Goal: Check status: Check status

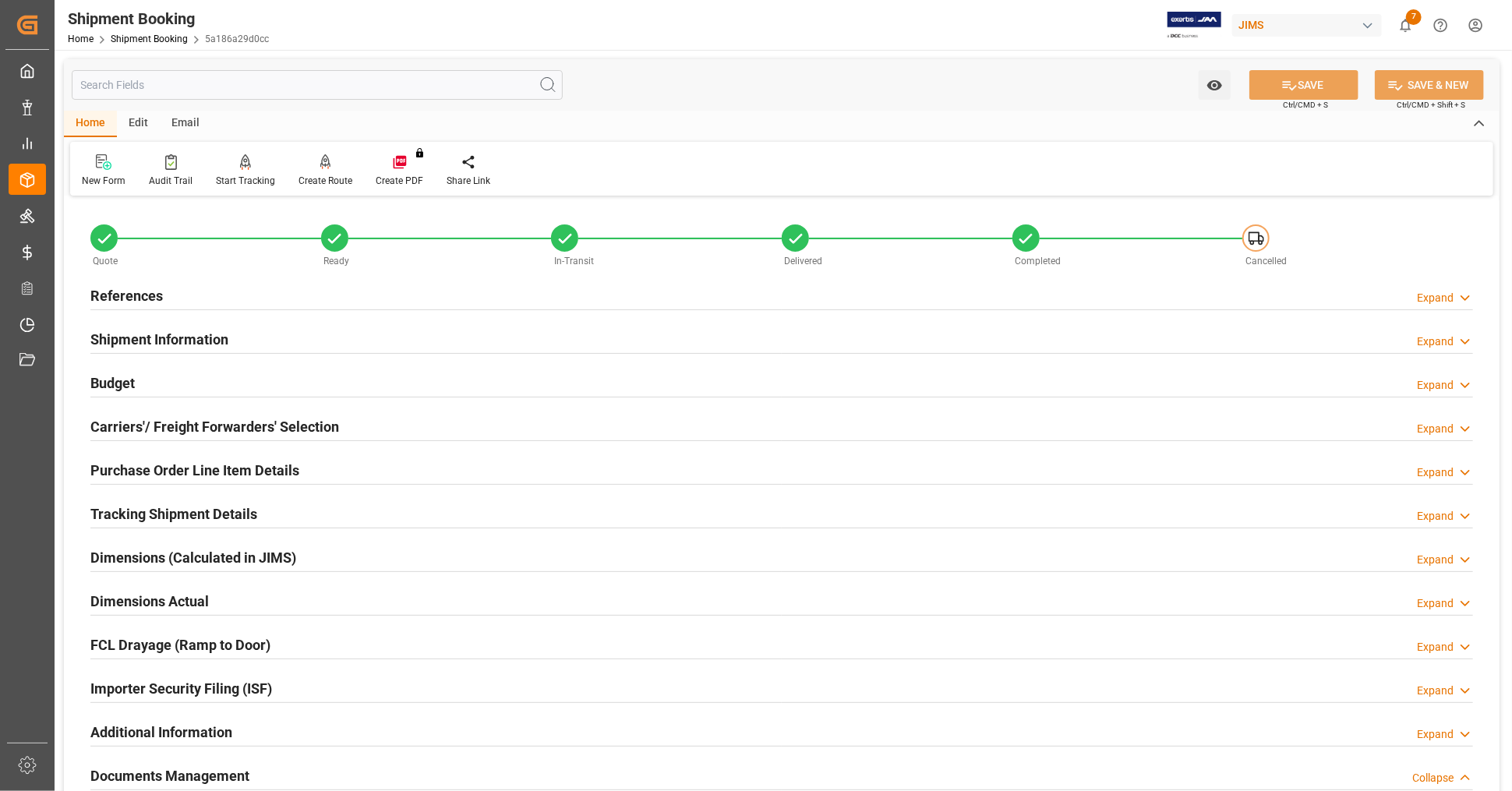
scroll to position [118, 0]
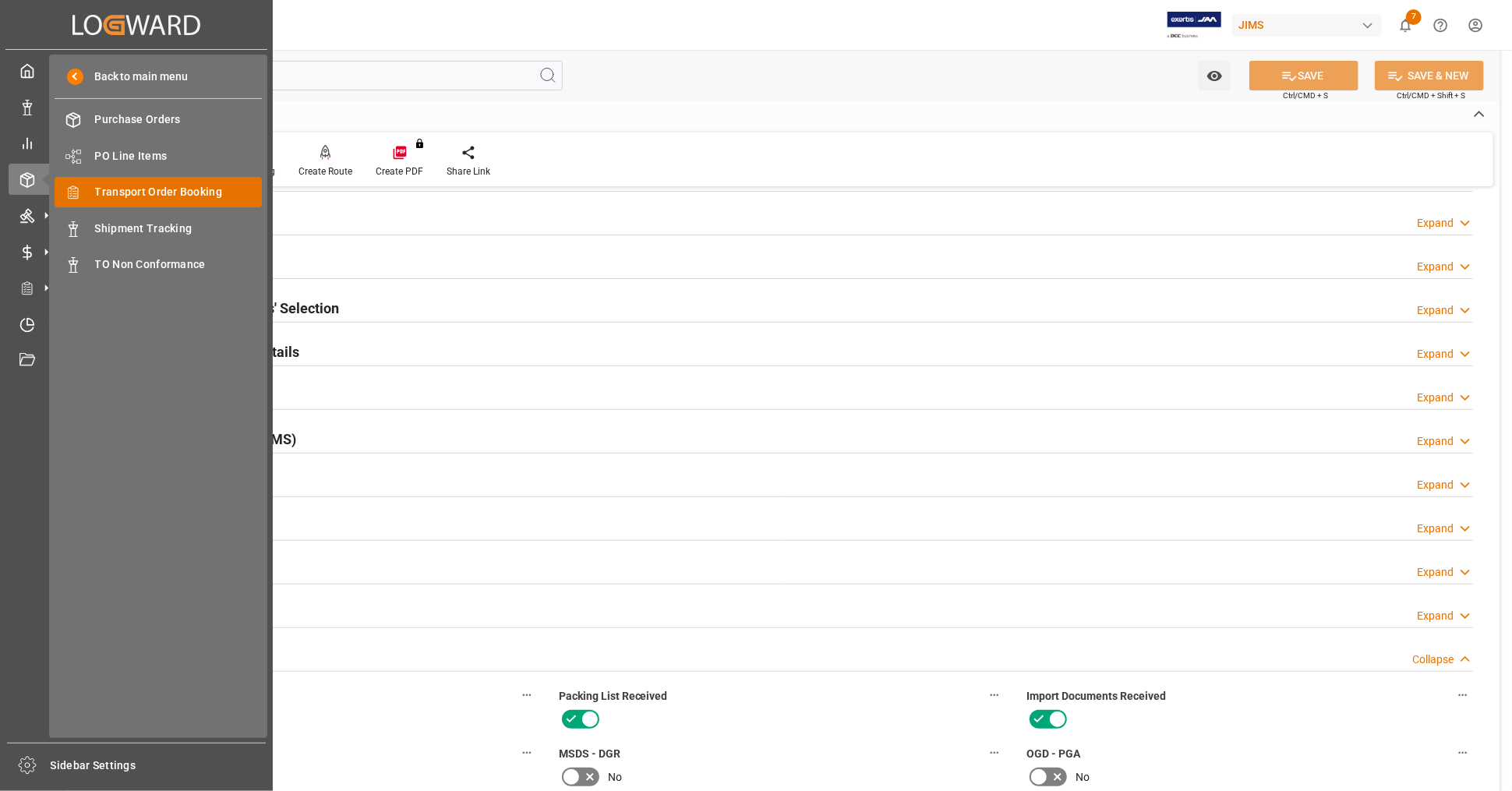
click at [218, 194] on span "Transport Order Booking" at bounding box center [179, 192] width 168 height 16
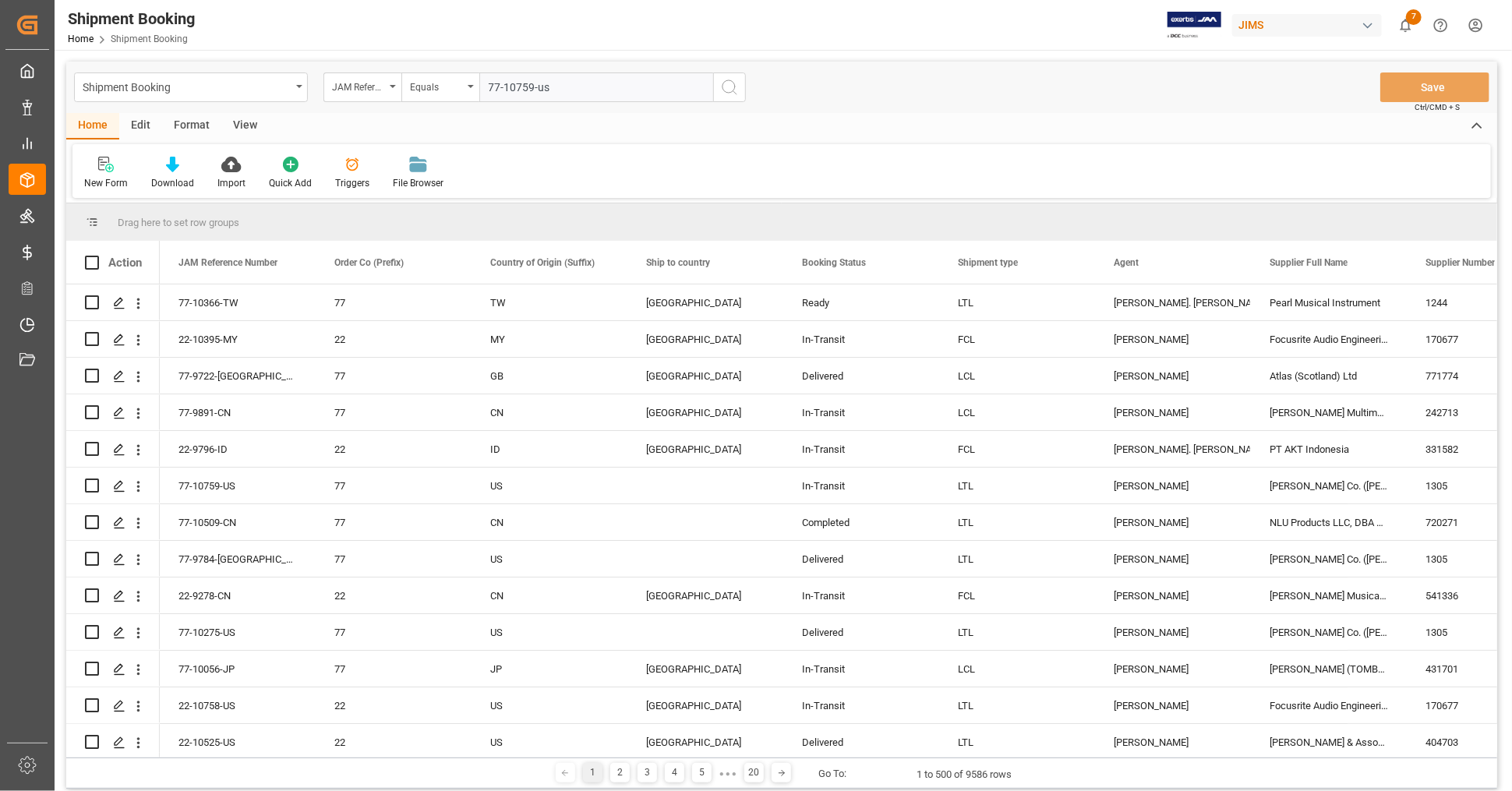
type input "77-10759-us"
click at [739, 79] on button "search button" at bounding box center [729, 87] width 32 height 30
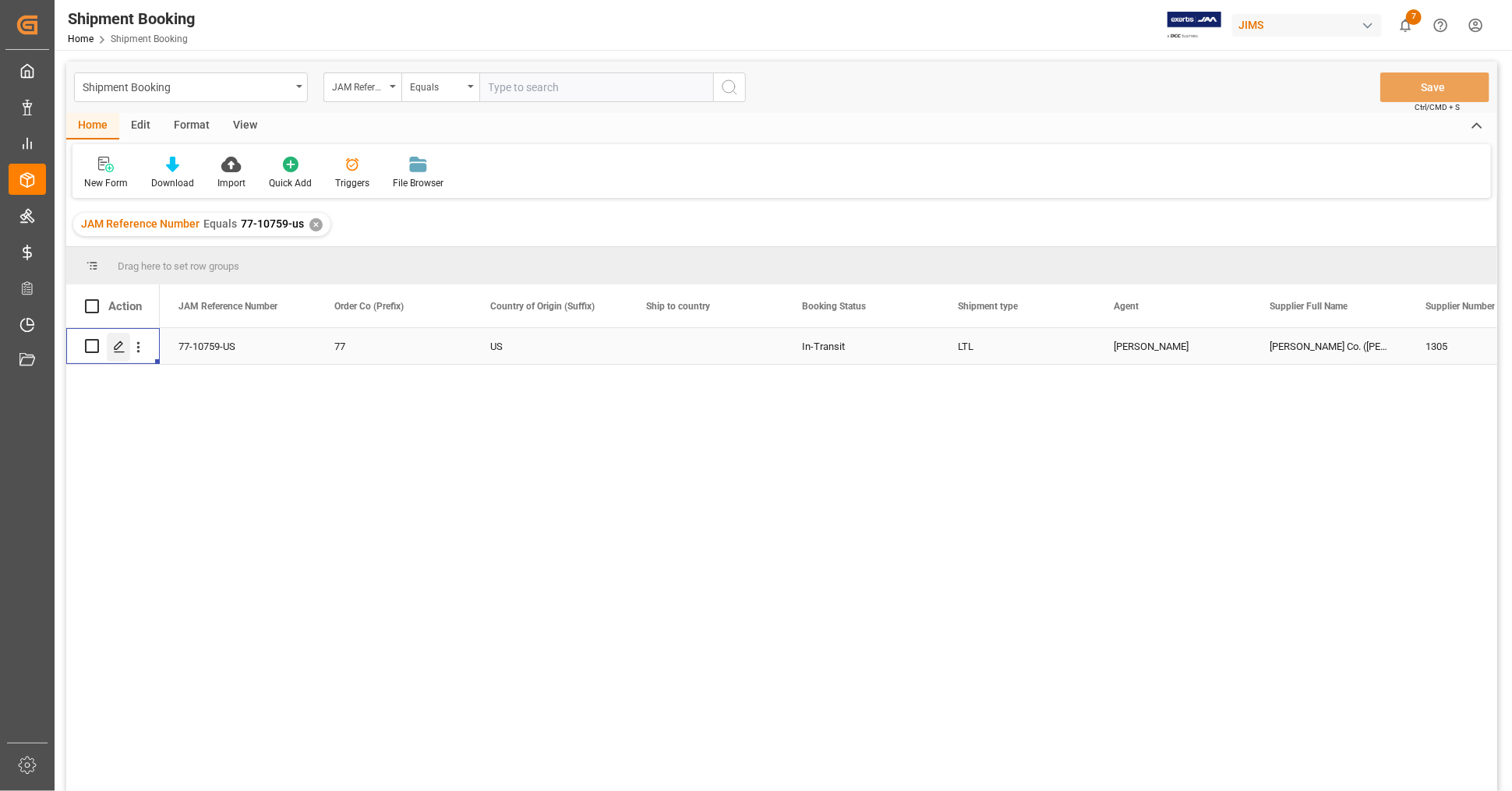
click at [116, 348] on icon "Press SPACE to select this row." at bounding box center [119, 347] width 13 height 13
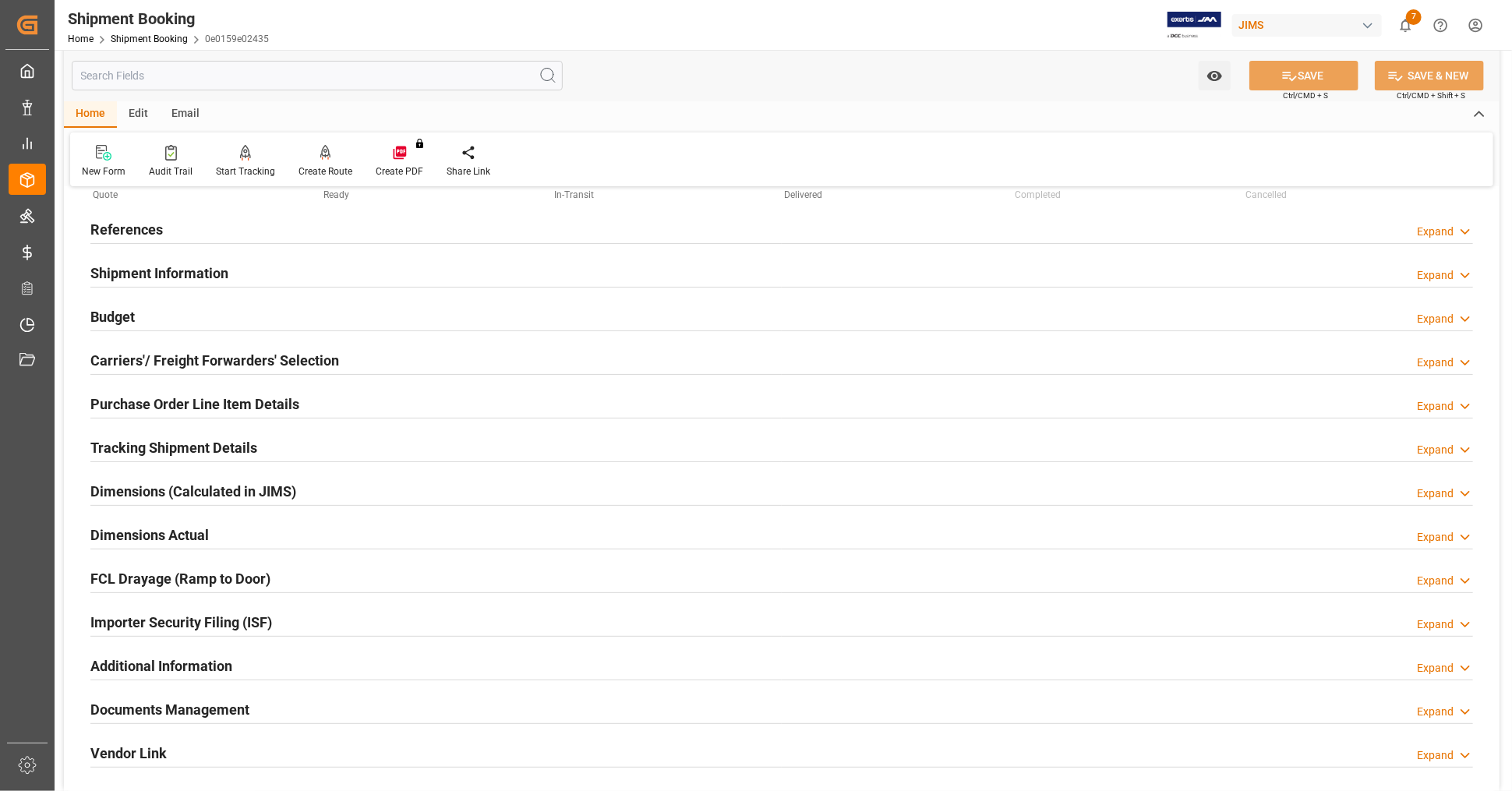
scroll to position [259, 0]
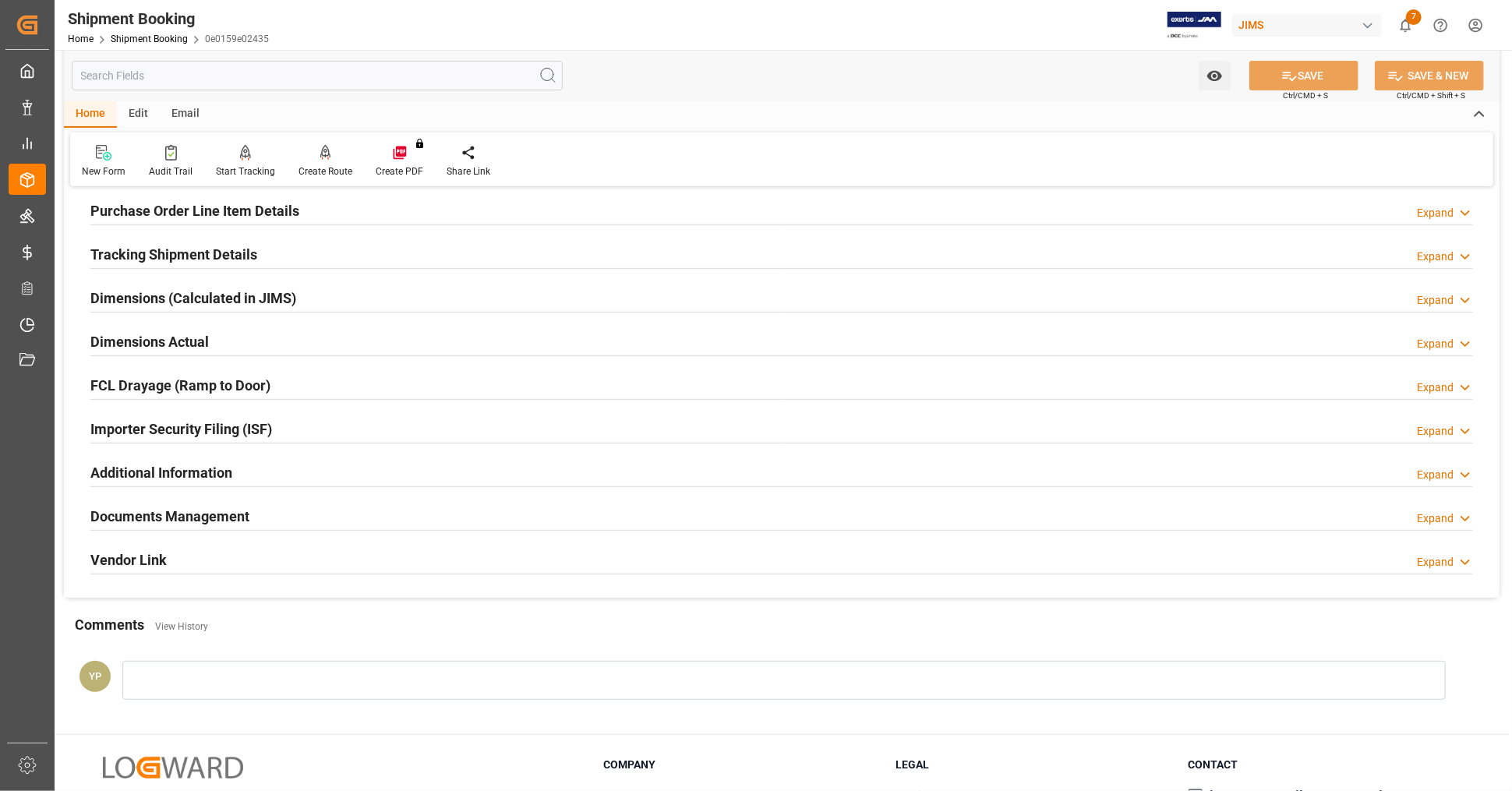
click at [168, 336] on h2 "Dimensions Actual" at bounding box center [149, 341] width 118 height 21
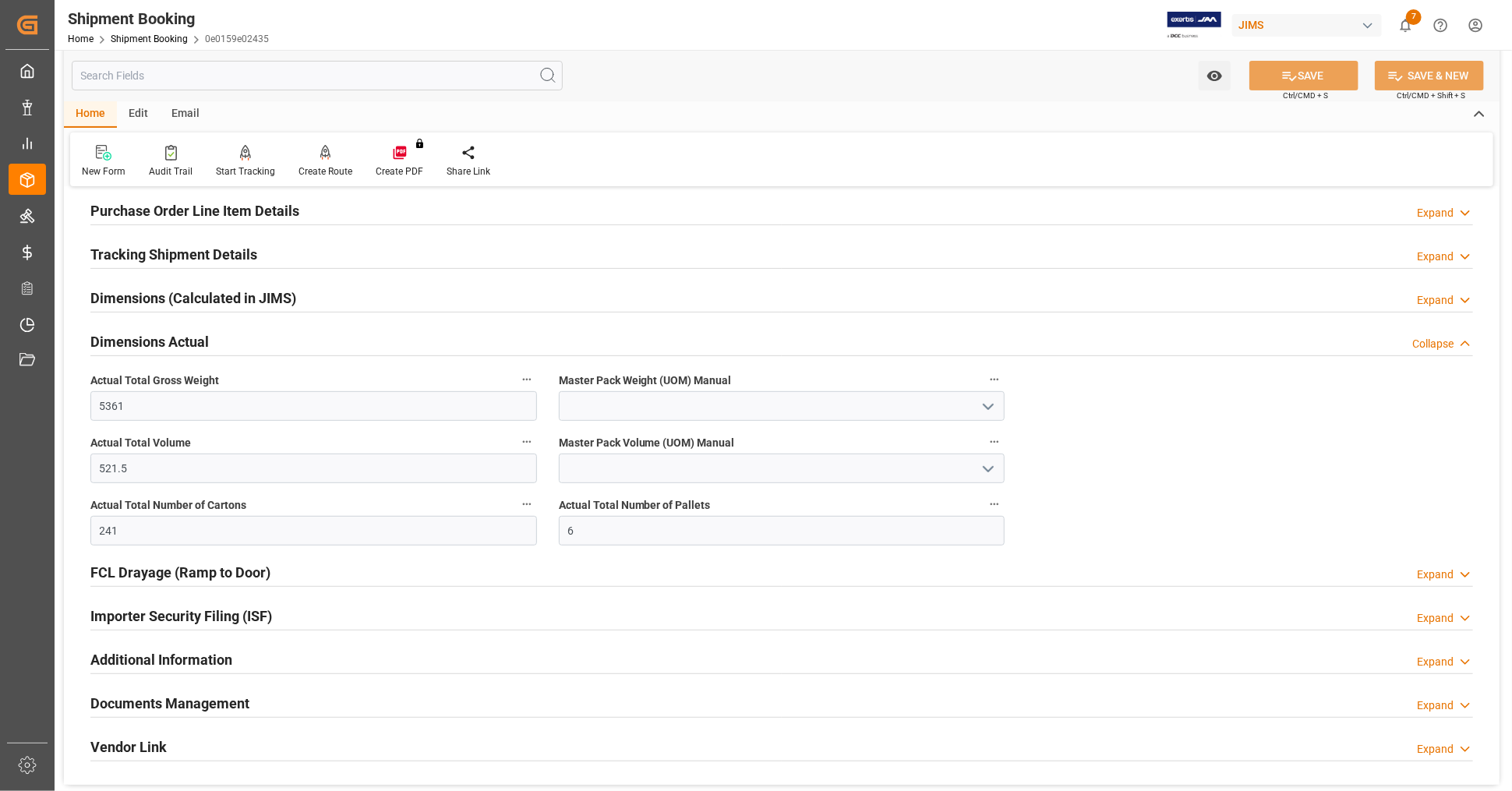
click at [168, 336] on h2 "Dimensions Actual" at bounding box center [149, 341] width 118 height 21
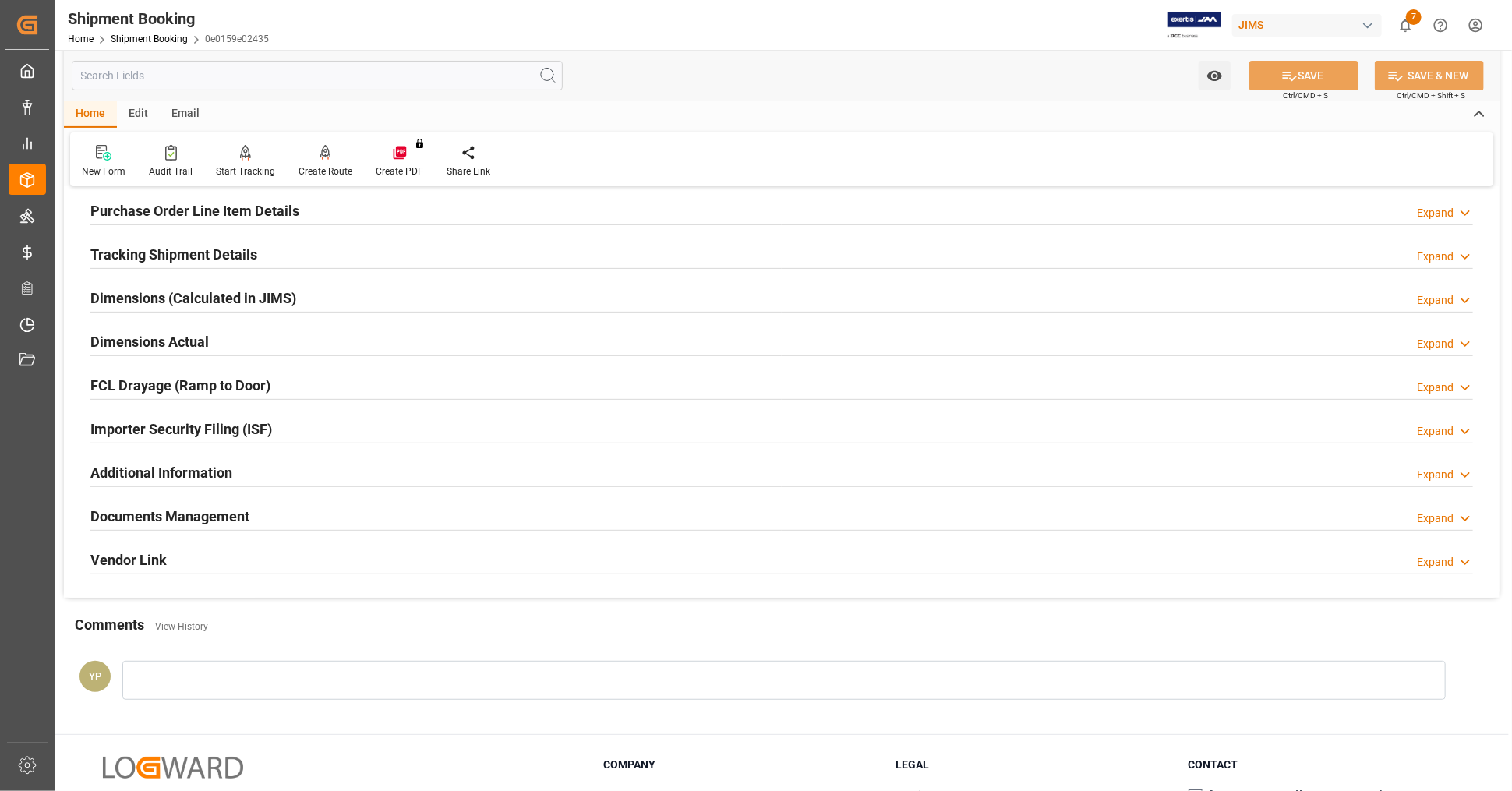
click at [151, 513] on h2 "Documents Management" at bounding box center [170, 516] width 159 height 21
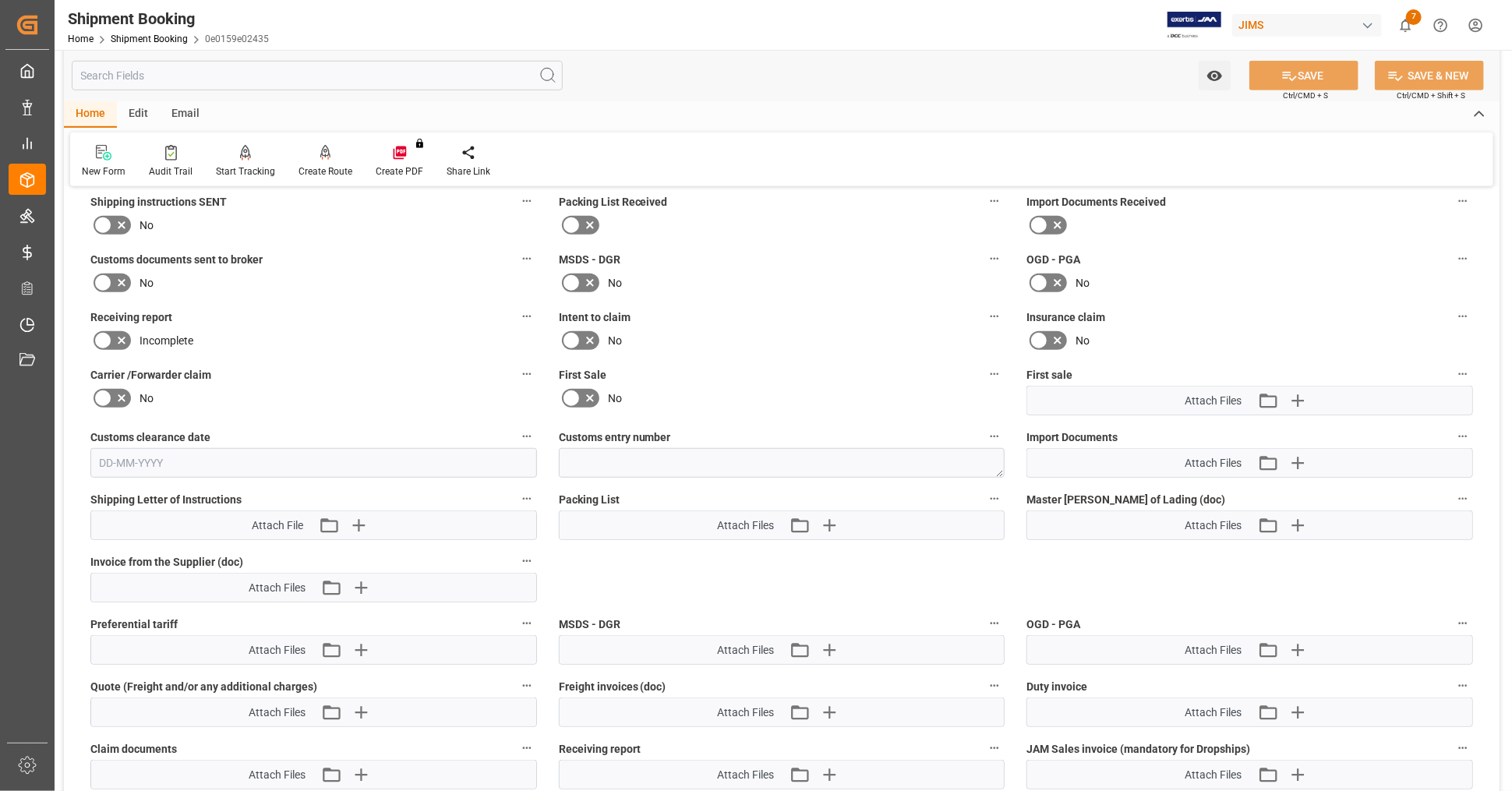
scroll to position [693, 0]
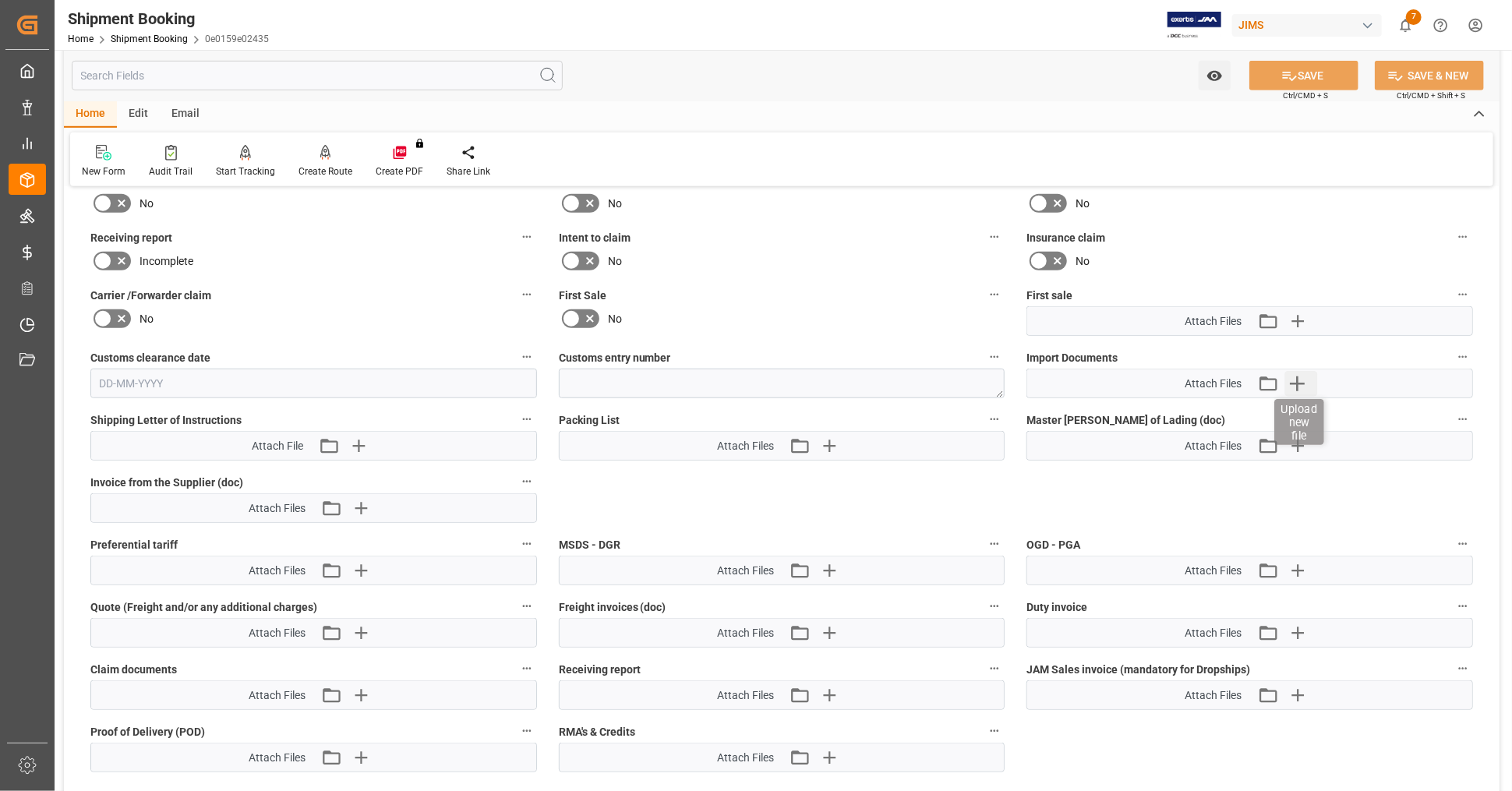
click at [1301, 380] on icon "button" at bounding box center [1297, 384] width 25 height 25
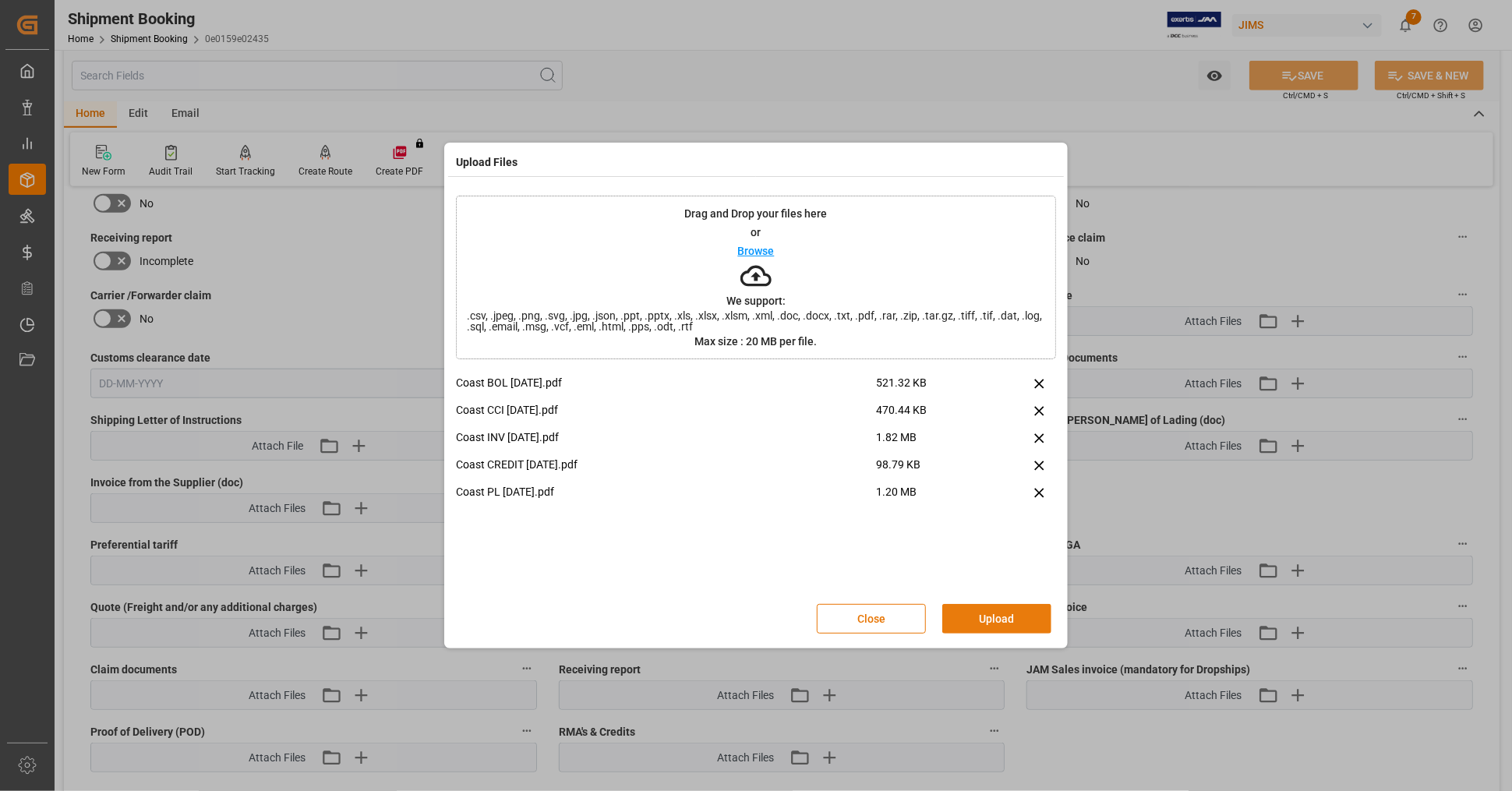
click at [982, 616] on button "Upload" at bounding box center [997, 619] width 109 height 30
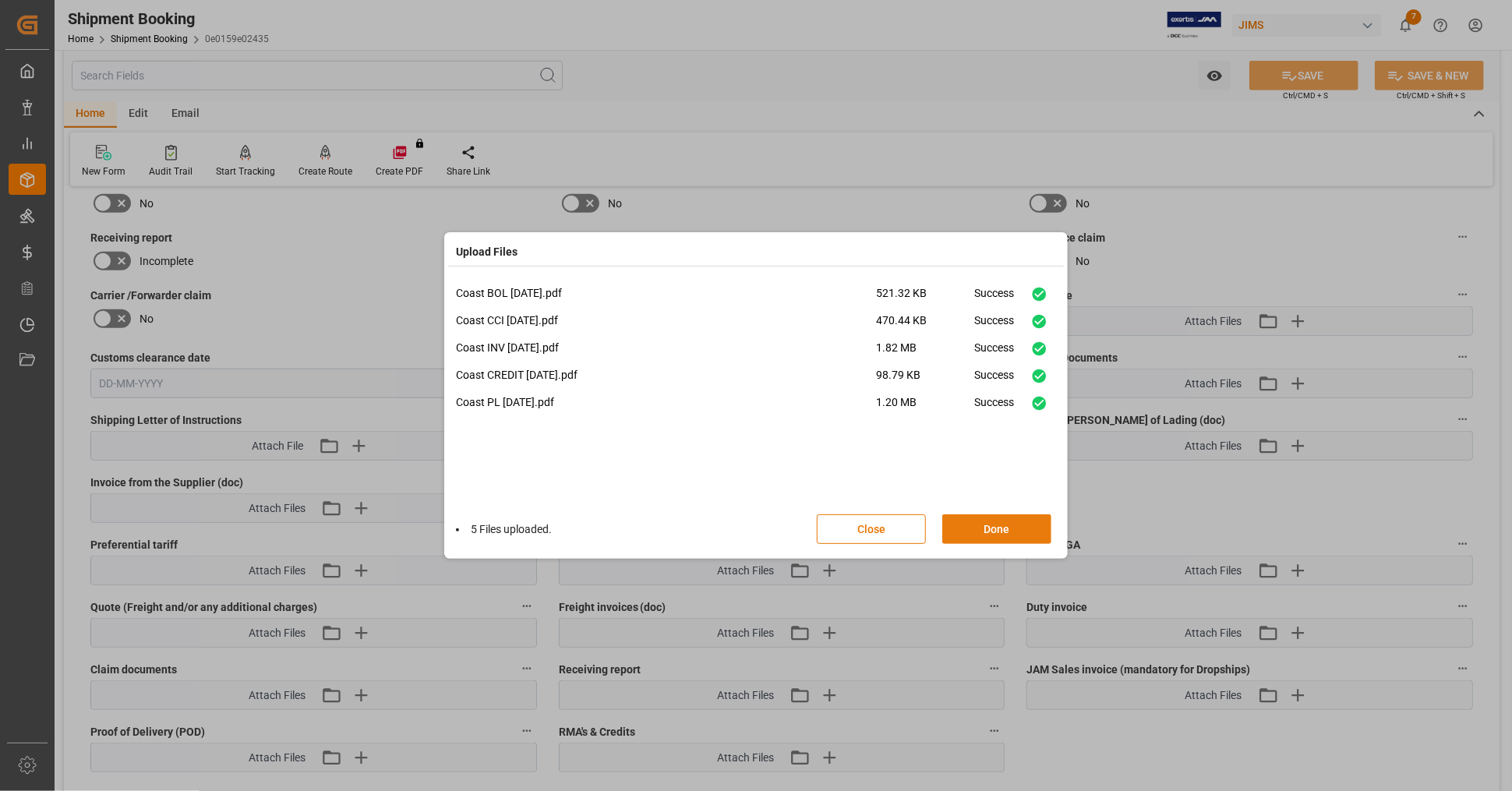
click at [988, 527] on button "Done" at bounding box center [997, 529] width 109 height 30
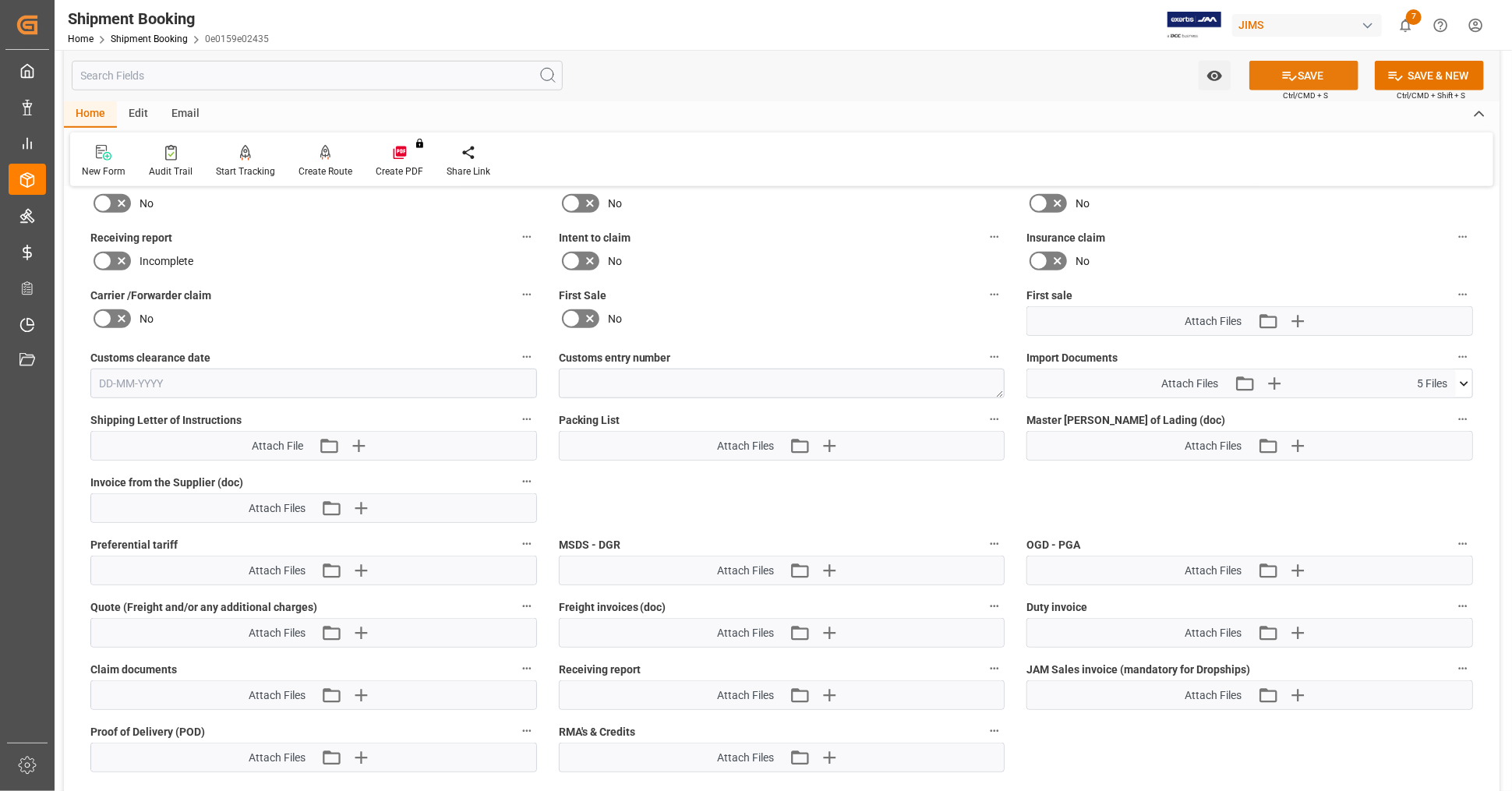
click at [1308, 85] on button "SAVE" at bounding box center [1303, 75] width 109 height 30
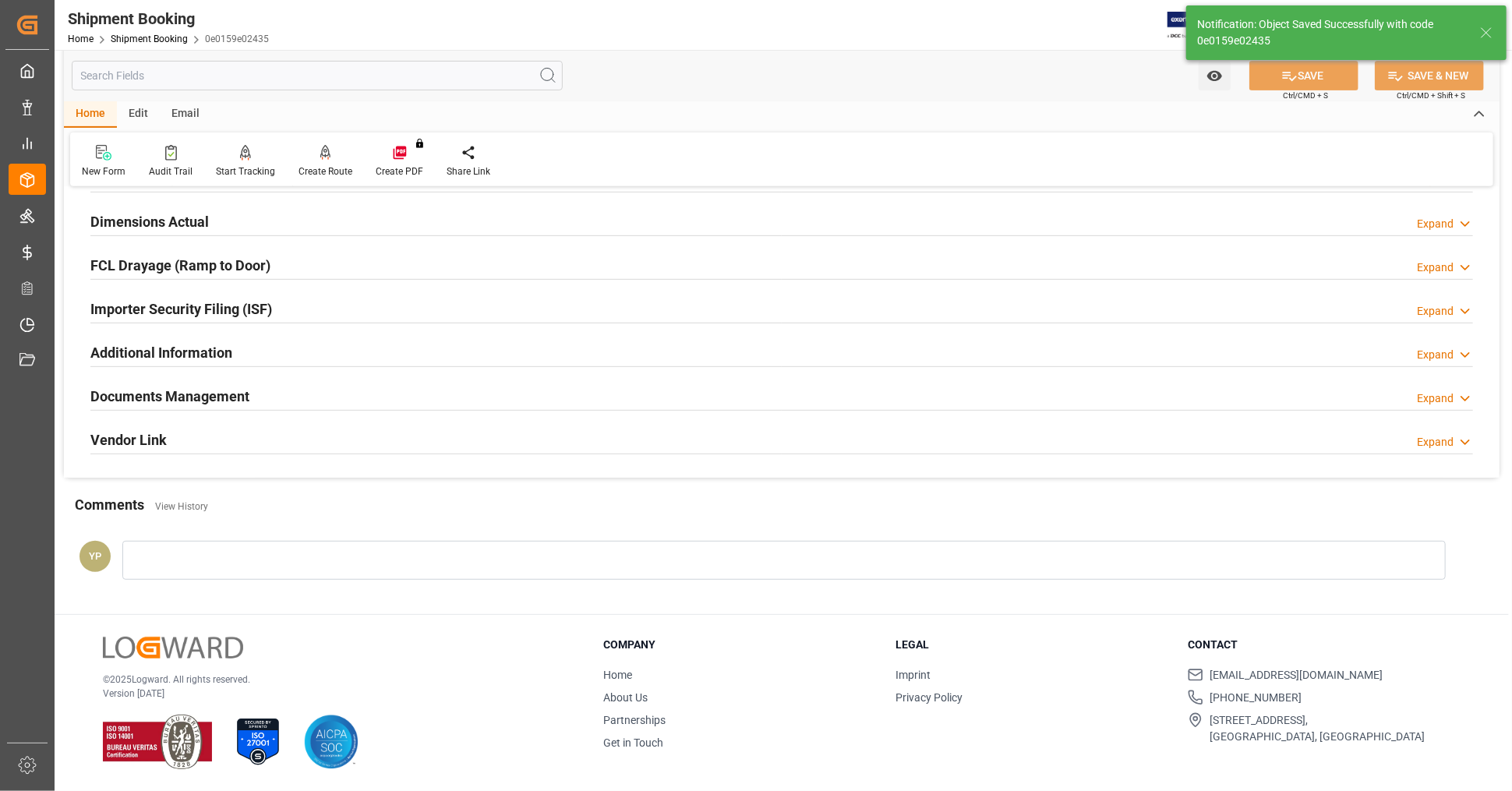
scroll to position [378, 0]
click at [327, 396] on div "Documents Management Expand" at bounding box center [781, 396] width 1382 height 30
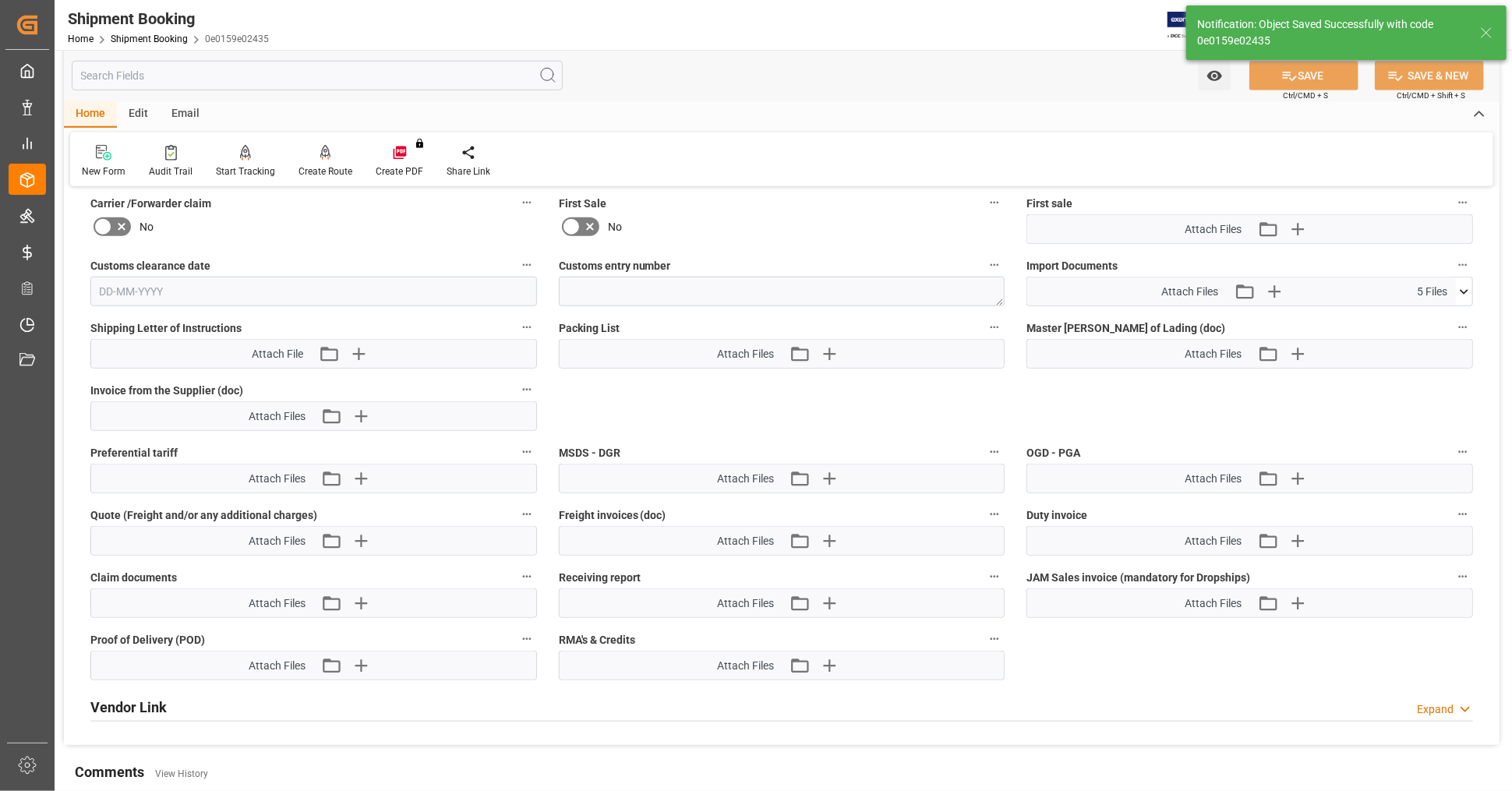
scroll to position [606, 0]
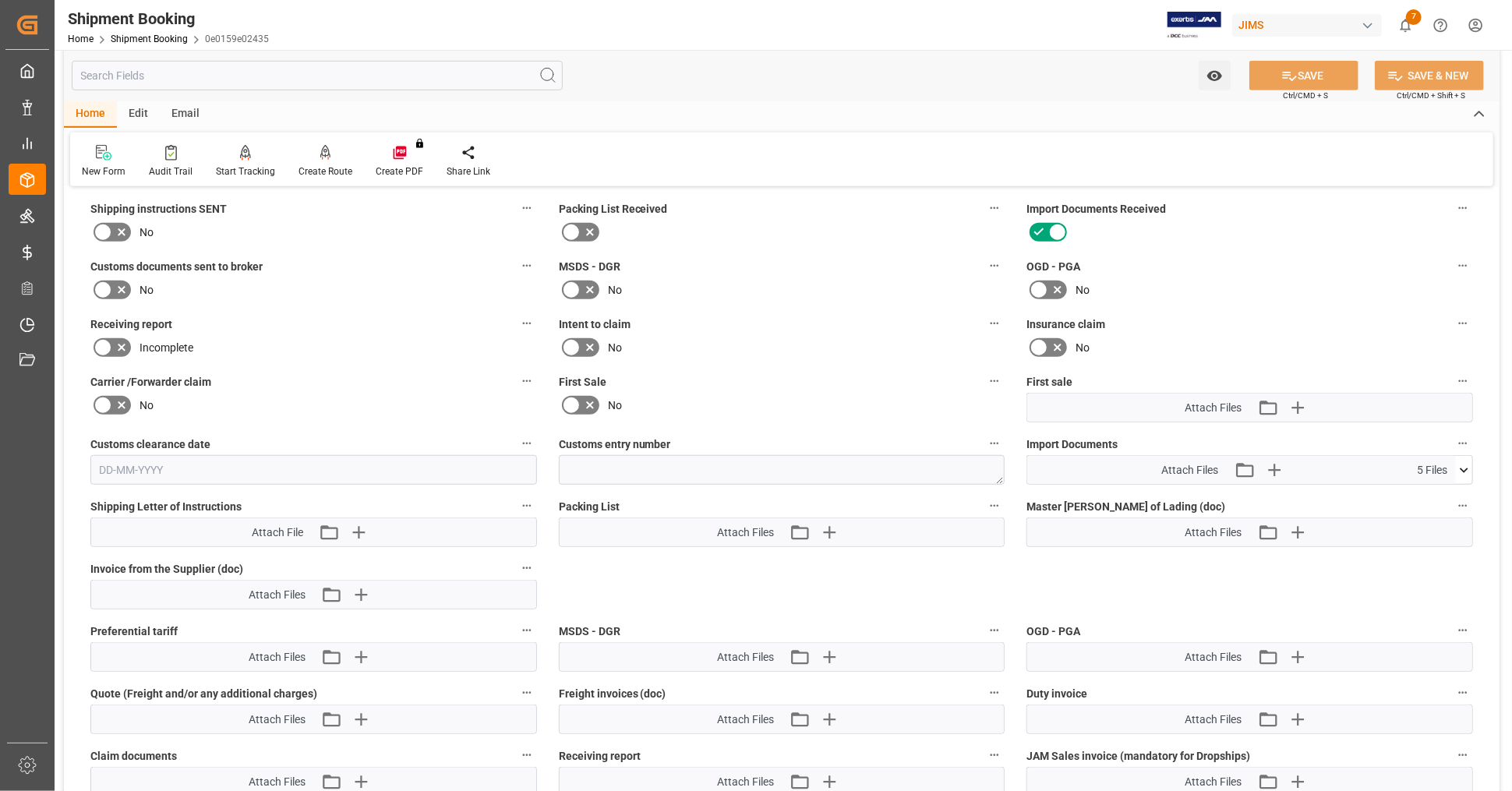
click at [1461, 465] on icon at bounding box center [1464, 470] width 16 height 16
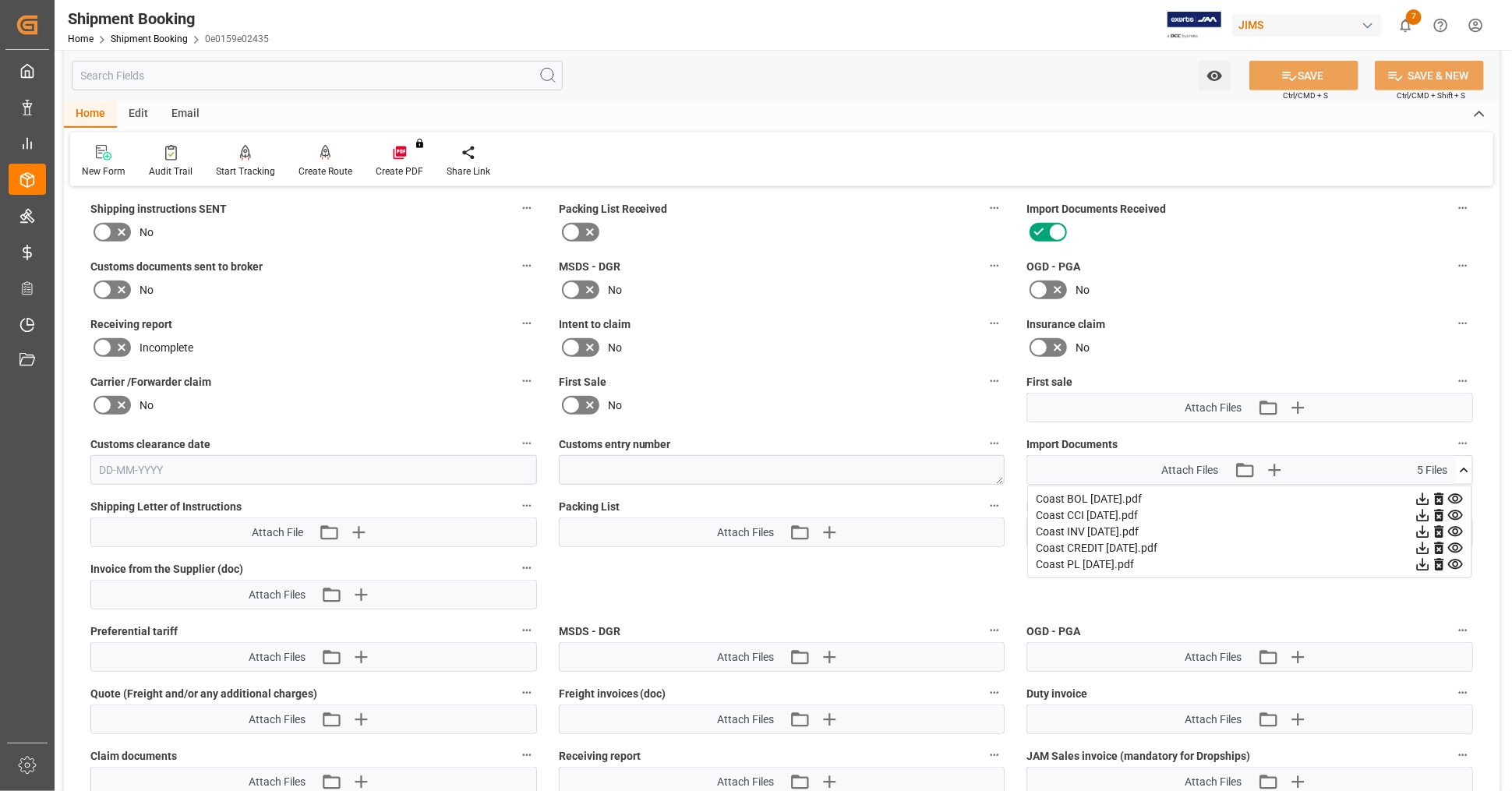
click at [1439, 559] on icon at bounding box center [1439, 564] width 16 height 16
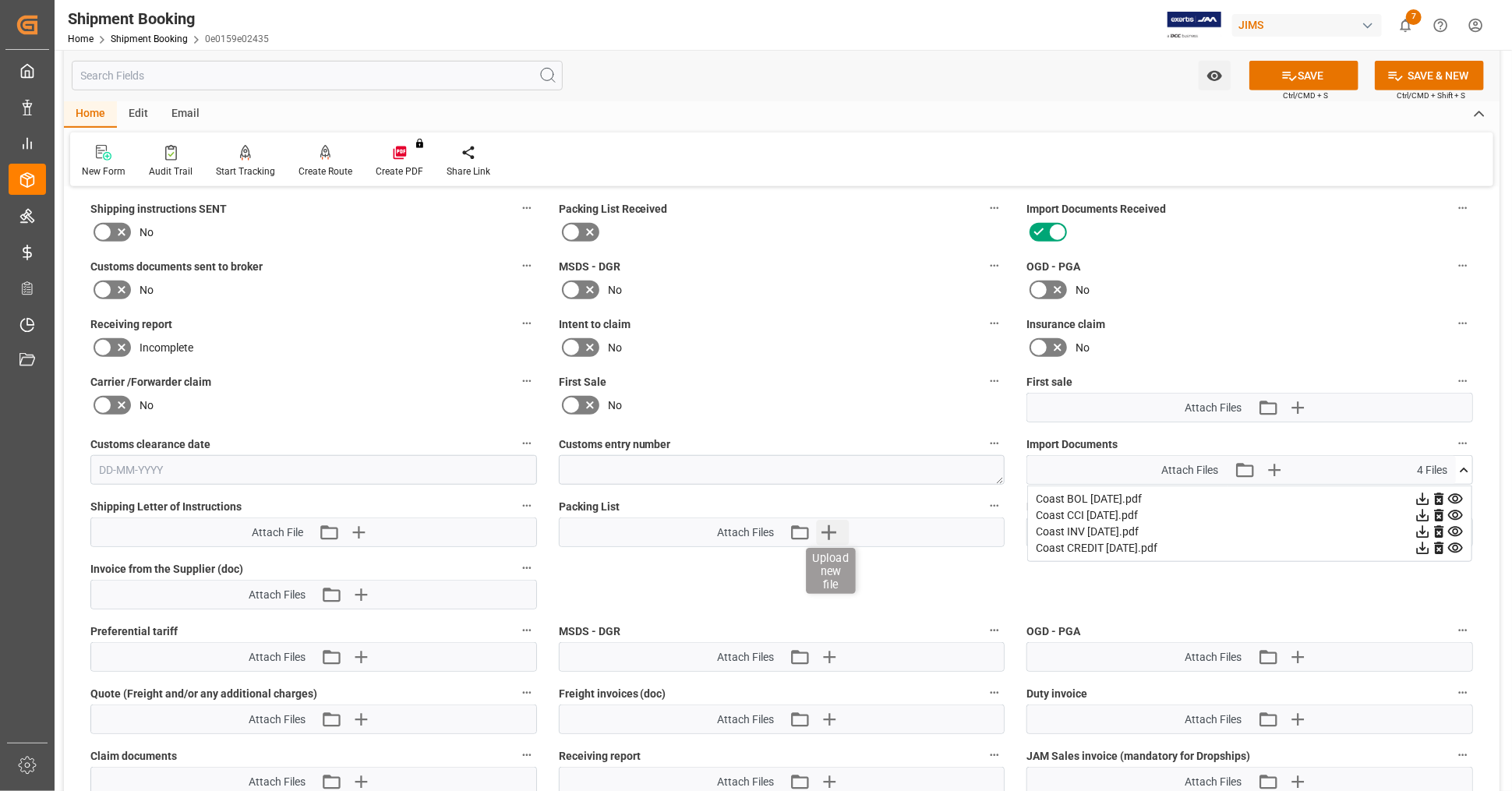
click at [833, 523] on icon "button" at bounding box center [829, 533] width 25 height 25
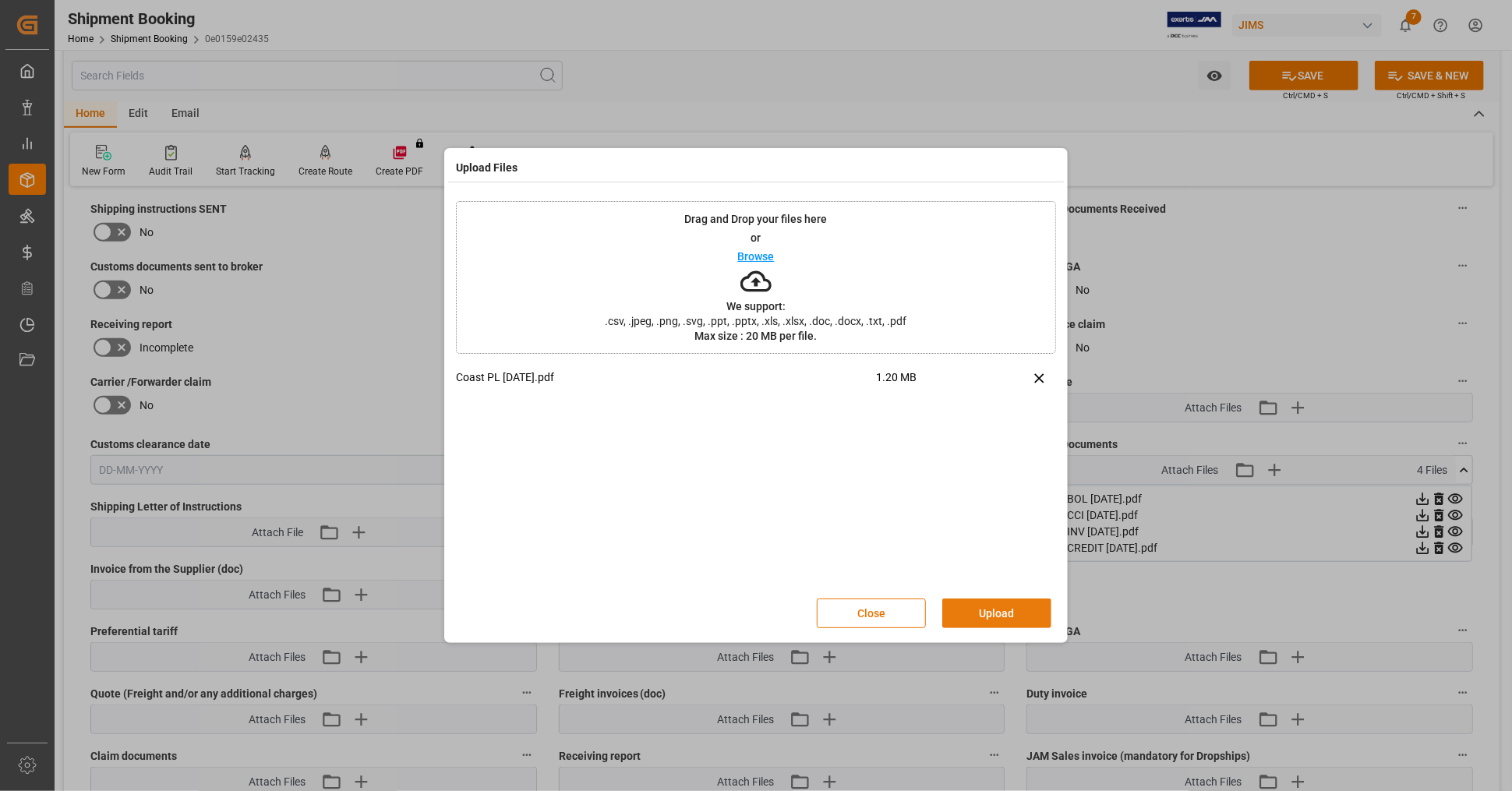
click at [981, 609] on button "Upload" at bounding box center [997, 613] width 109 height 30
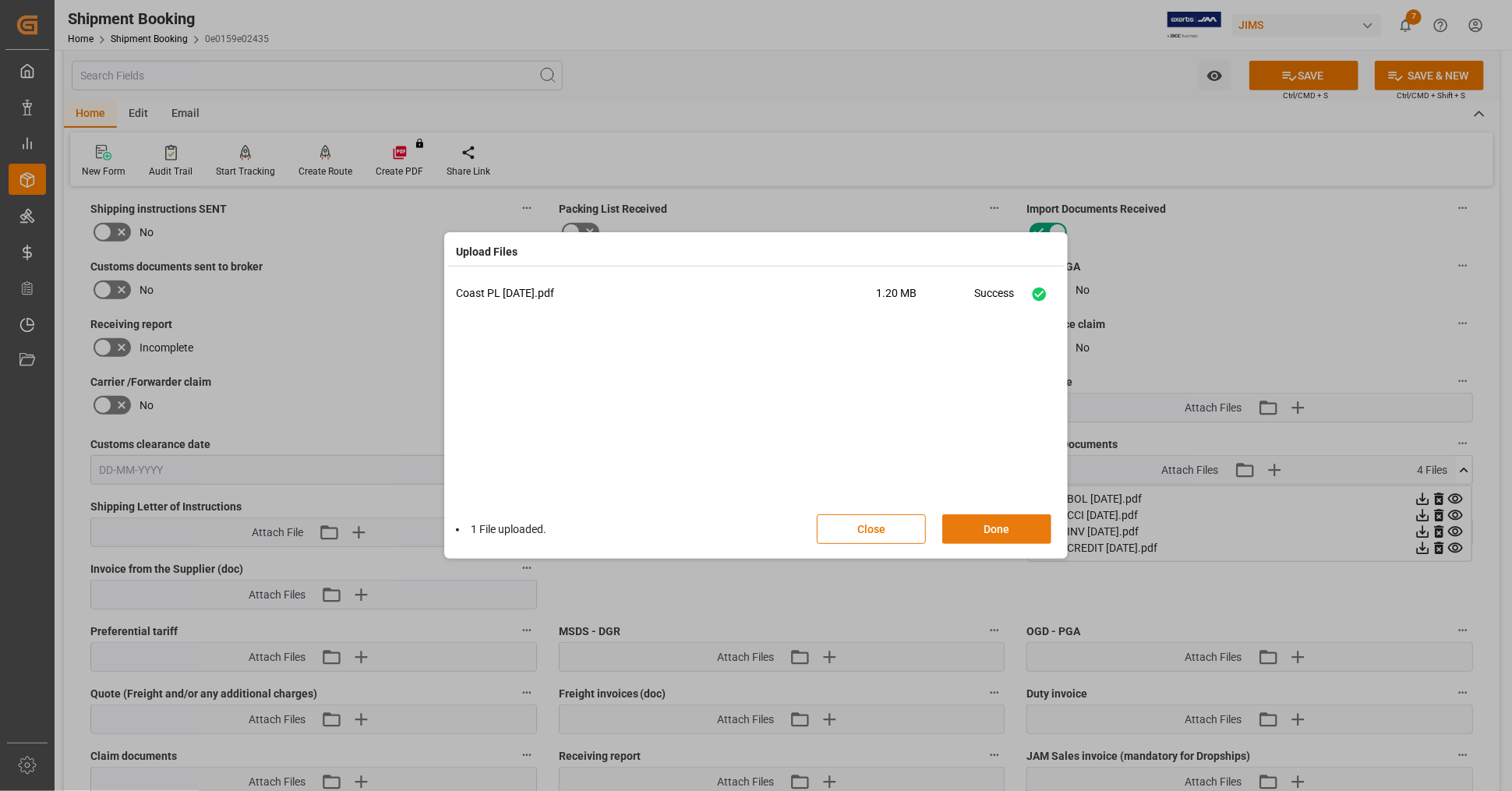
click at [999, 534] on button "Done" at bounding box center [997, 529] width 109 height 30
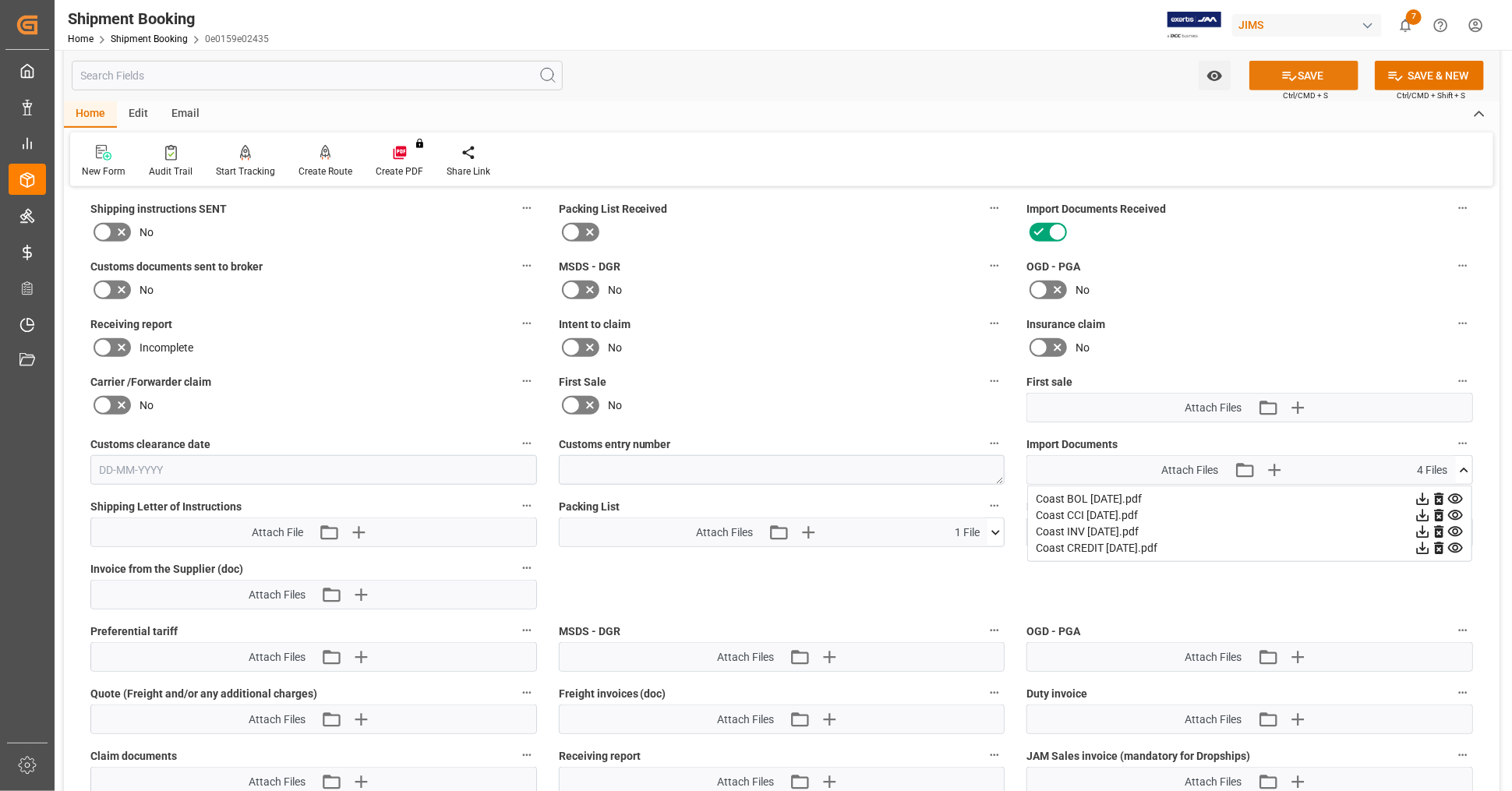
click at [1287, 73] on icon at bounding box center [1289, 76] width 16 height 16
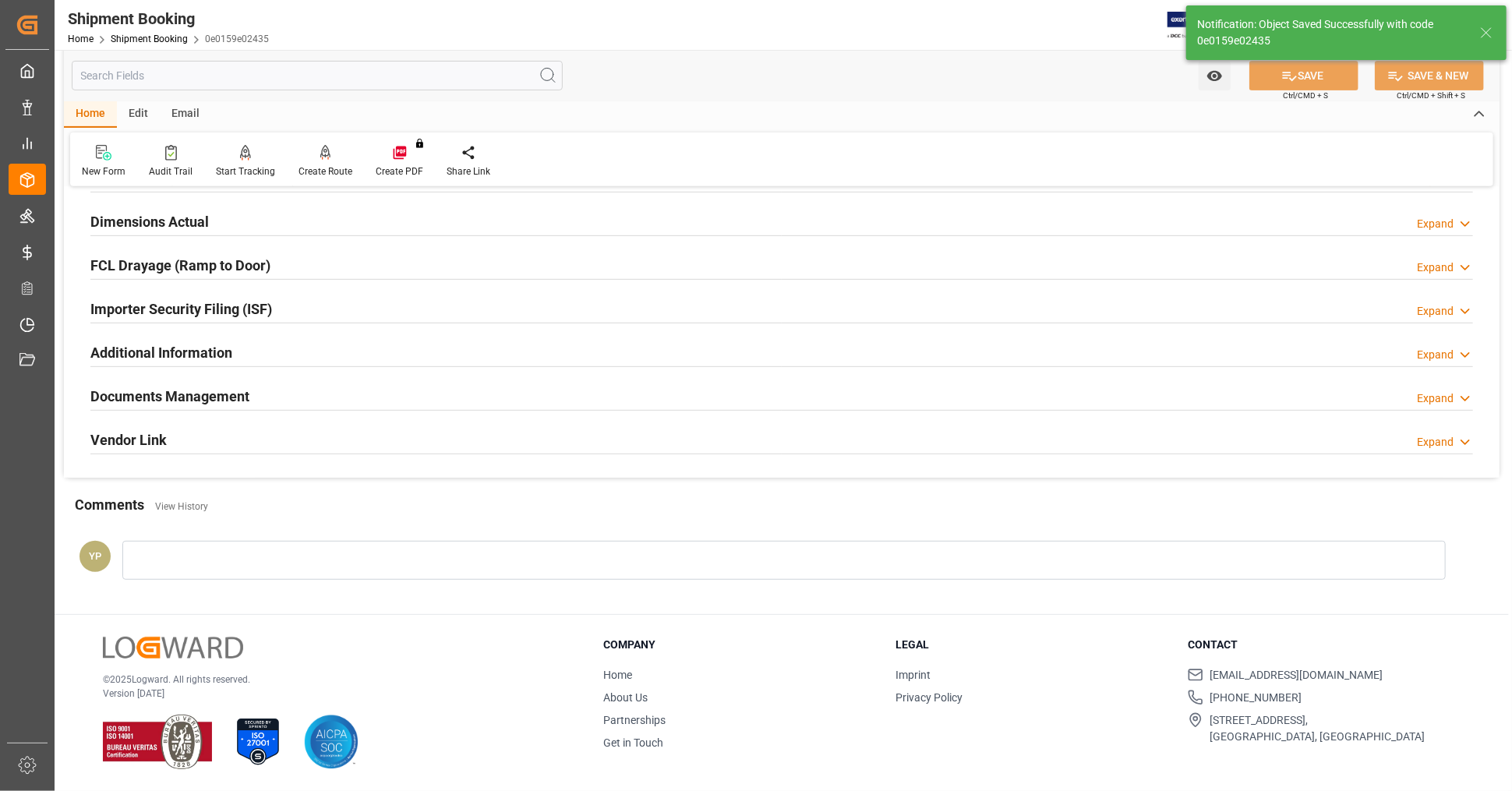
scroll to position [378, 0]
click at [225, 389] on h2 "Documents Management" at bounding box center [170, 397] width 159 height 21
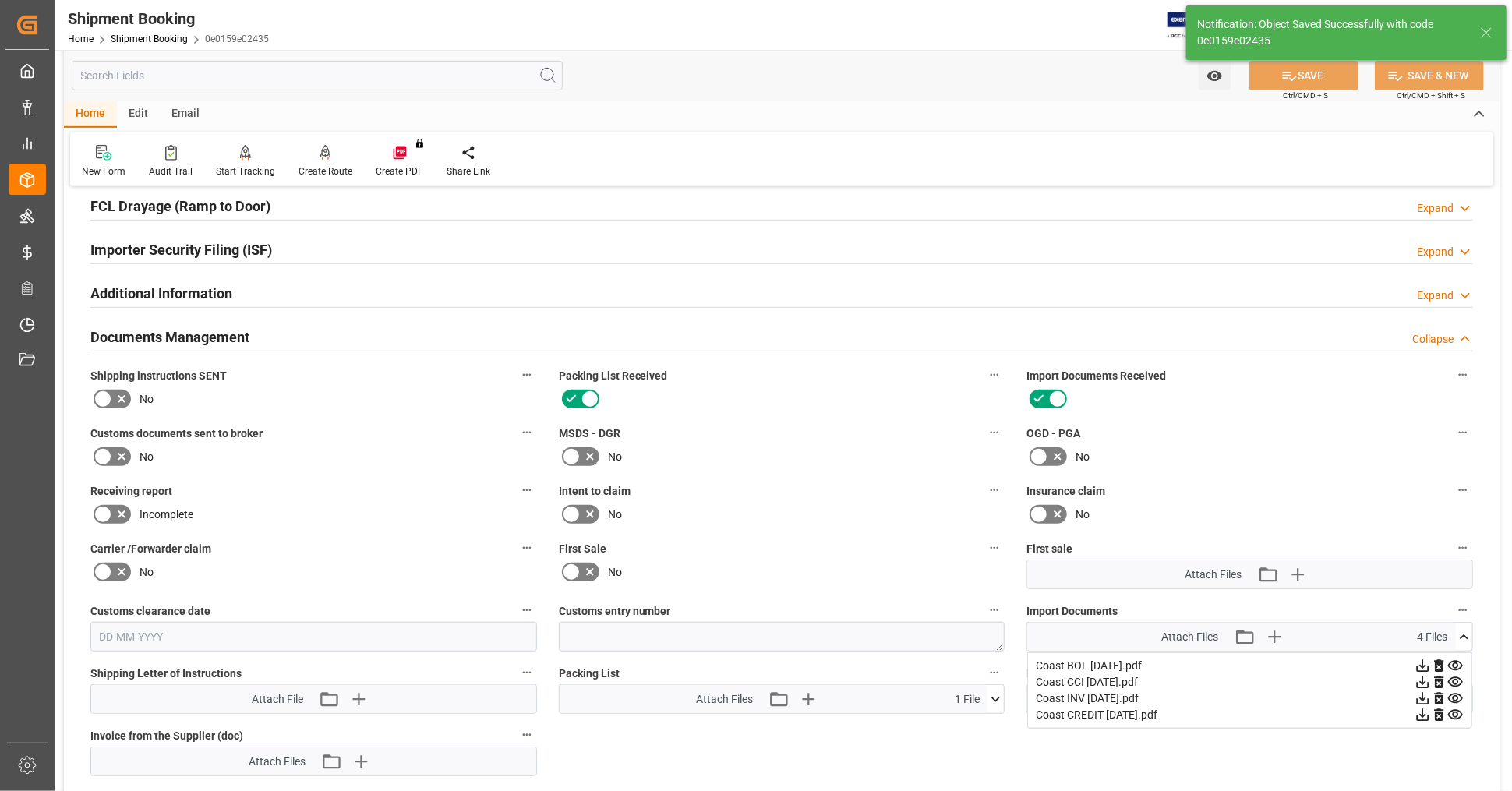
scroll to position [519, 0]
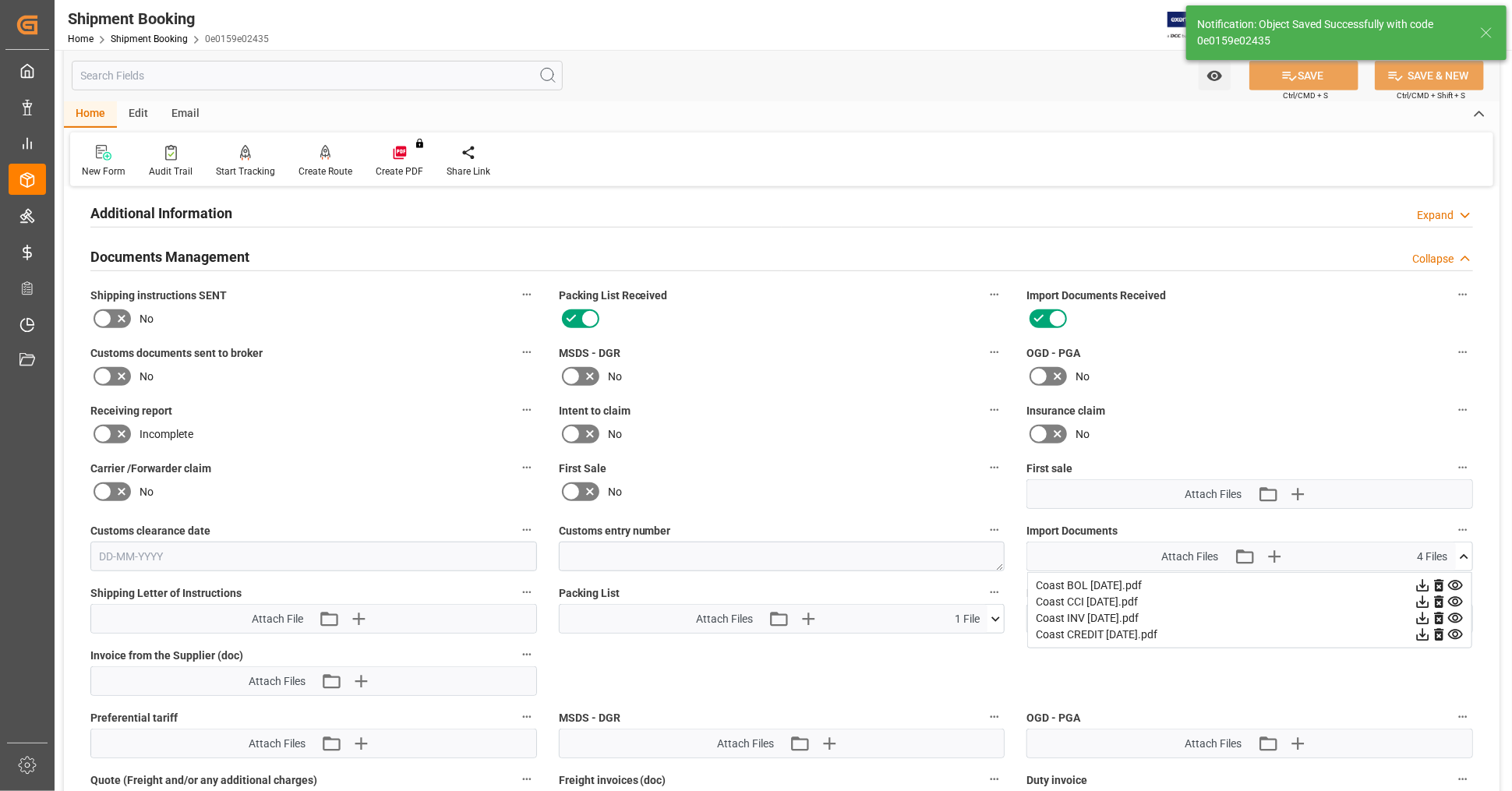
click at [113, 317] on icon at bounding box center [121, 319] width 19 height 19
click at [0, 0] on input "checkbox" at bounding box center [0, 0] width 0 height 0
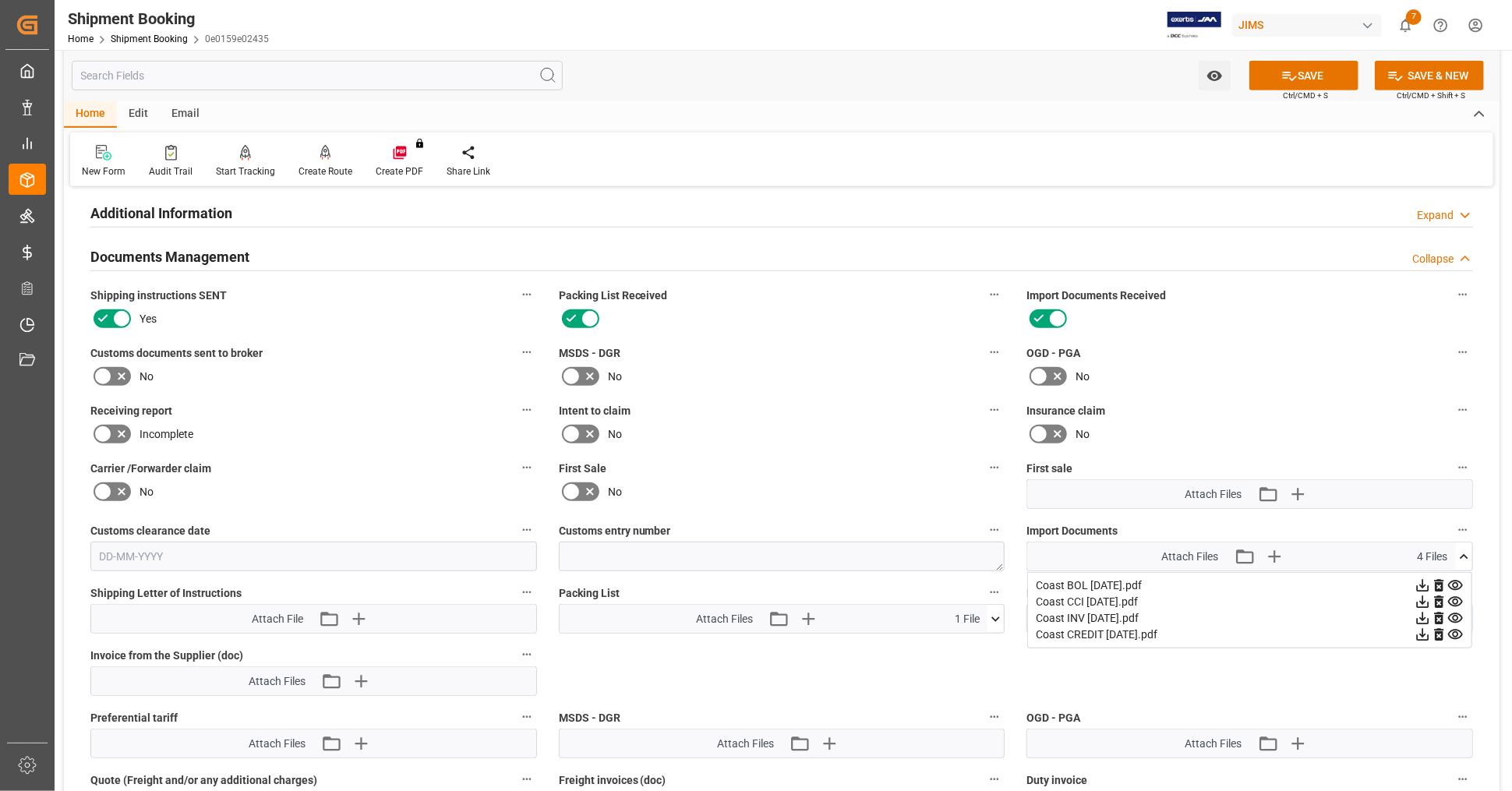
click at [99, 376] on icon at bounding box center [103, 377] width 9 height 7
click at [0, 0] on input "checkbox" at bounding box center [0, 0] width 0 height 0
click at [1311, 71] on button "SAVE" at bounding box center [1303, 75] width 109 height 30
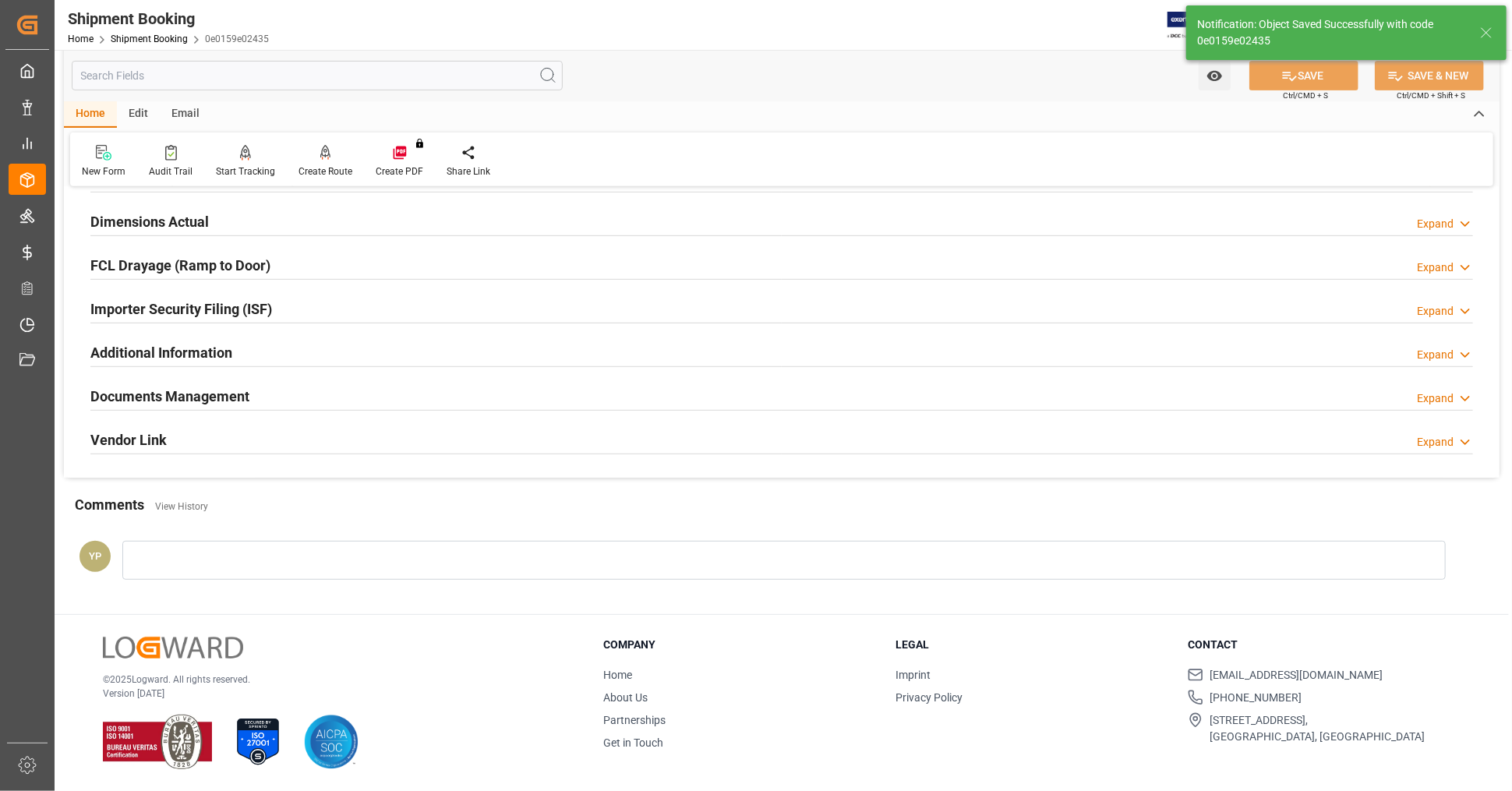
scroll to position [378, 0]
